Goal: Transaction & Acquisition: Purchase product/service

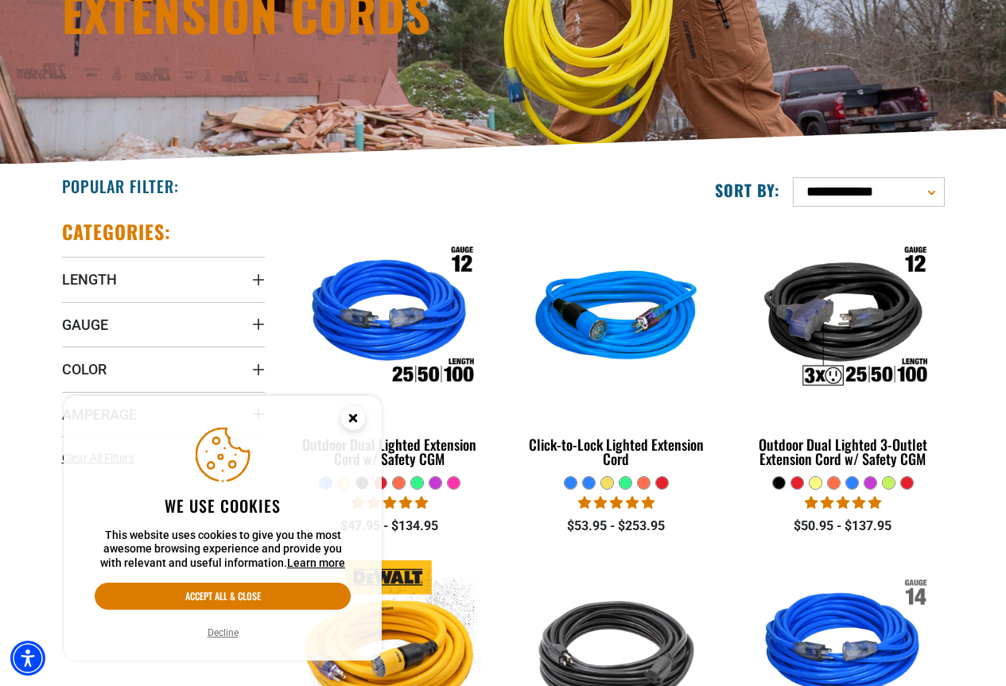
click at [355, 417] on icon "Cookie Consent" at bounding box center [353, 418] width 6 height 6
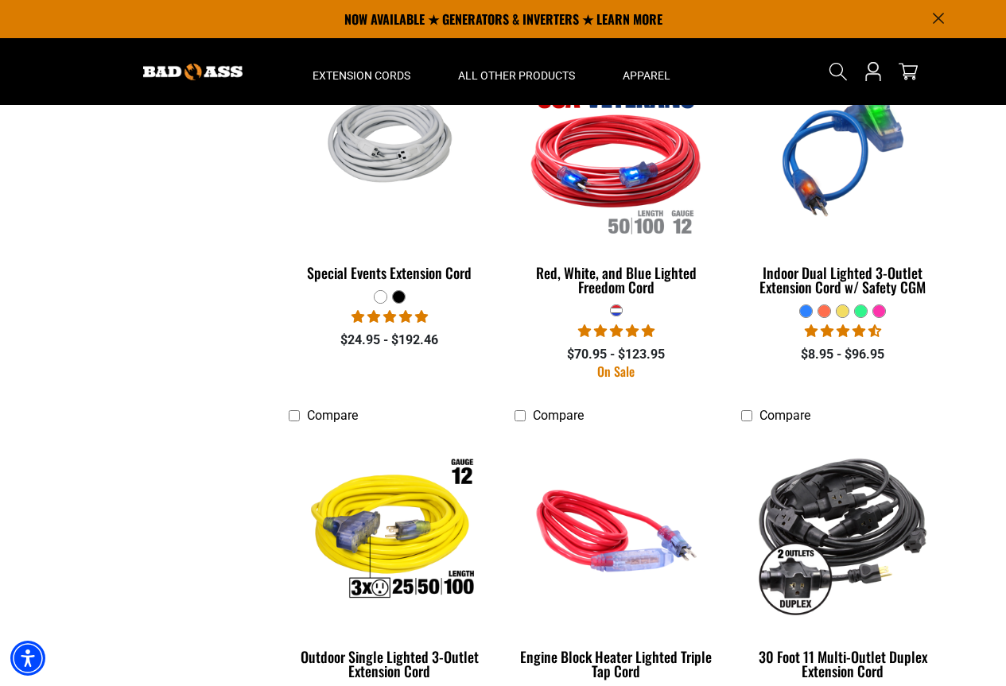
scroll to position [1669, 0]
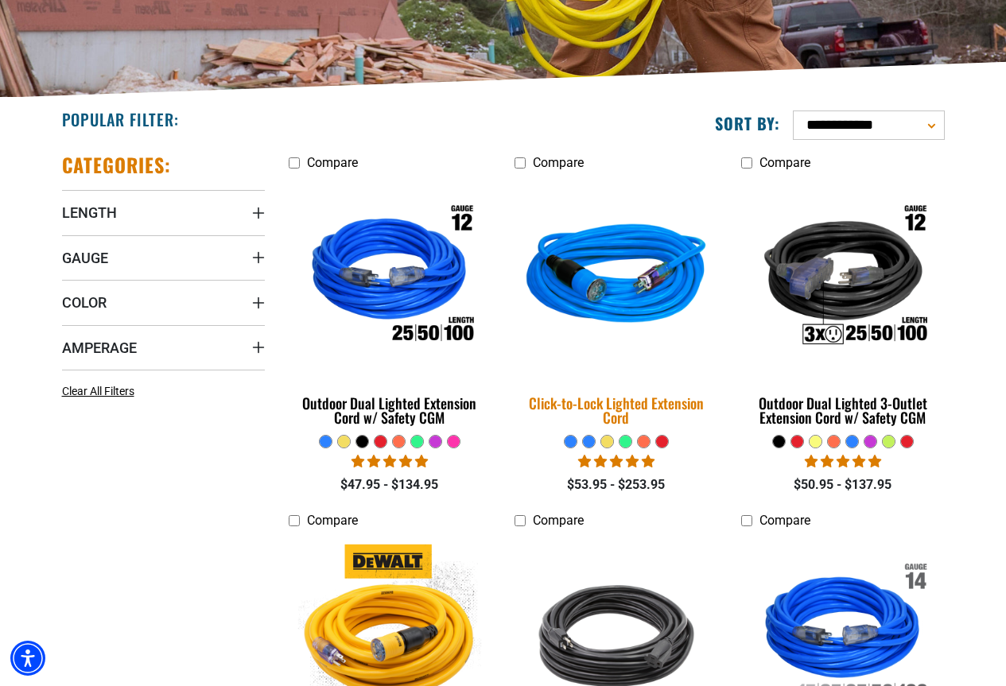
scroll to position [318, 0]
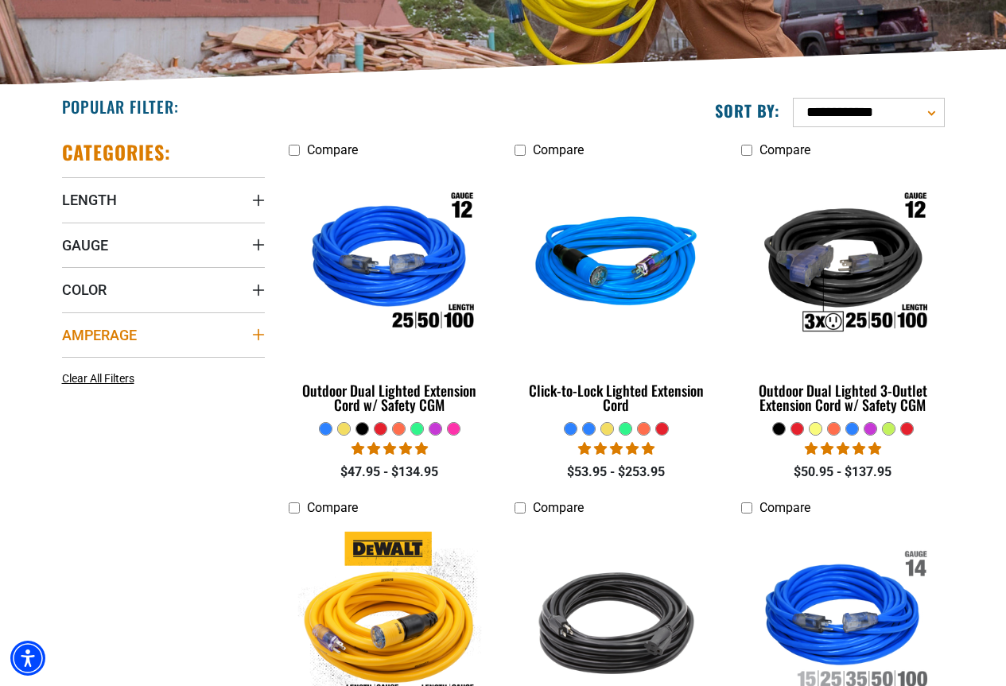
click at [252, 331] on icon "Amperage" at bounding box center [258, 334] width 13 height 13
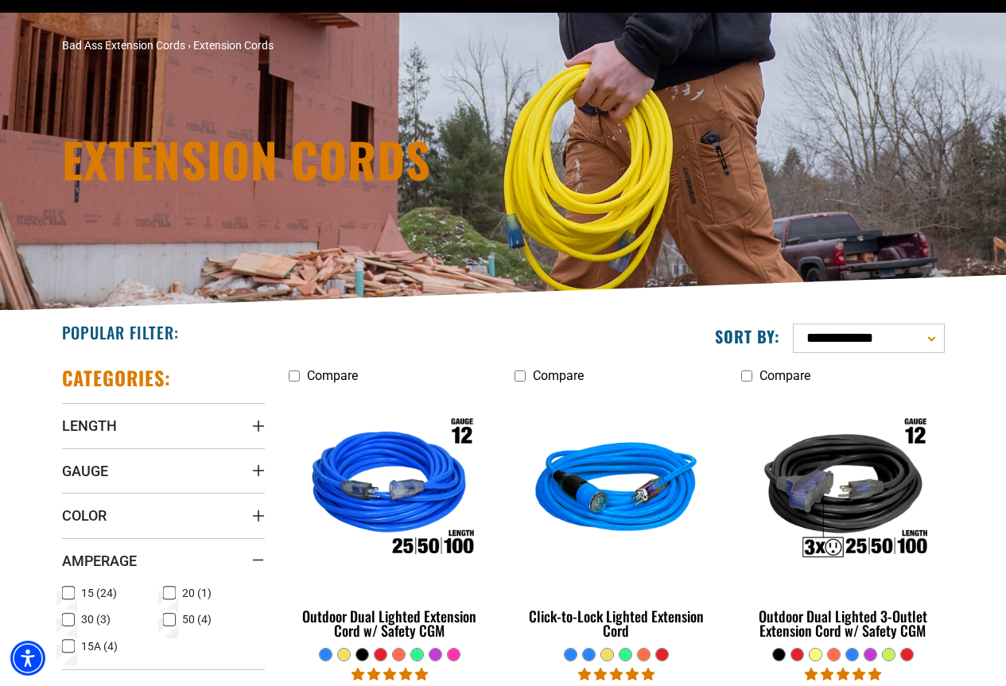
scroll to position [0, 0]
